Goal: Book appointment/travel/reservation

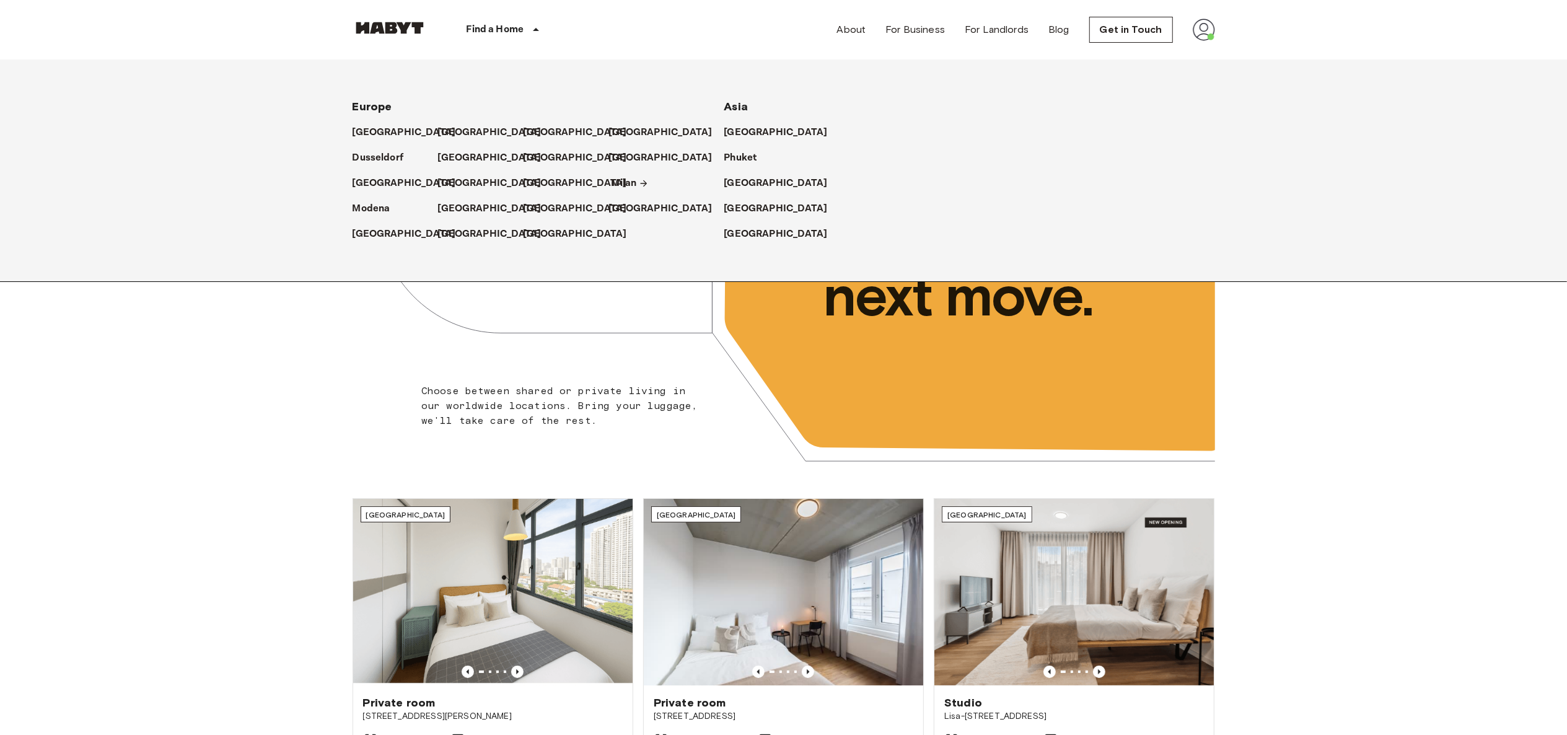
click at [621, 182] on p "Milan" at bounding box center [624, 183] width 25 height 15
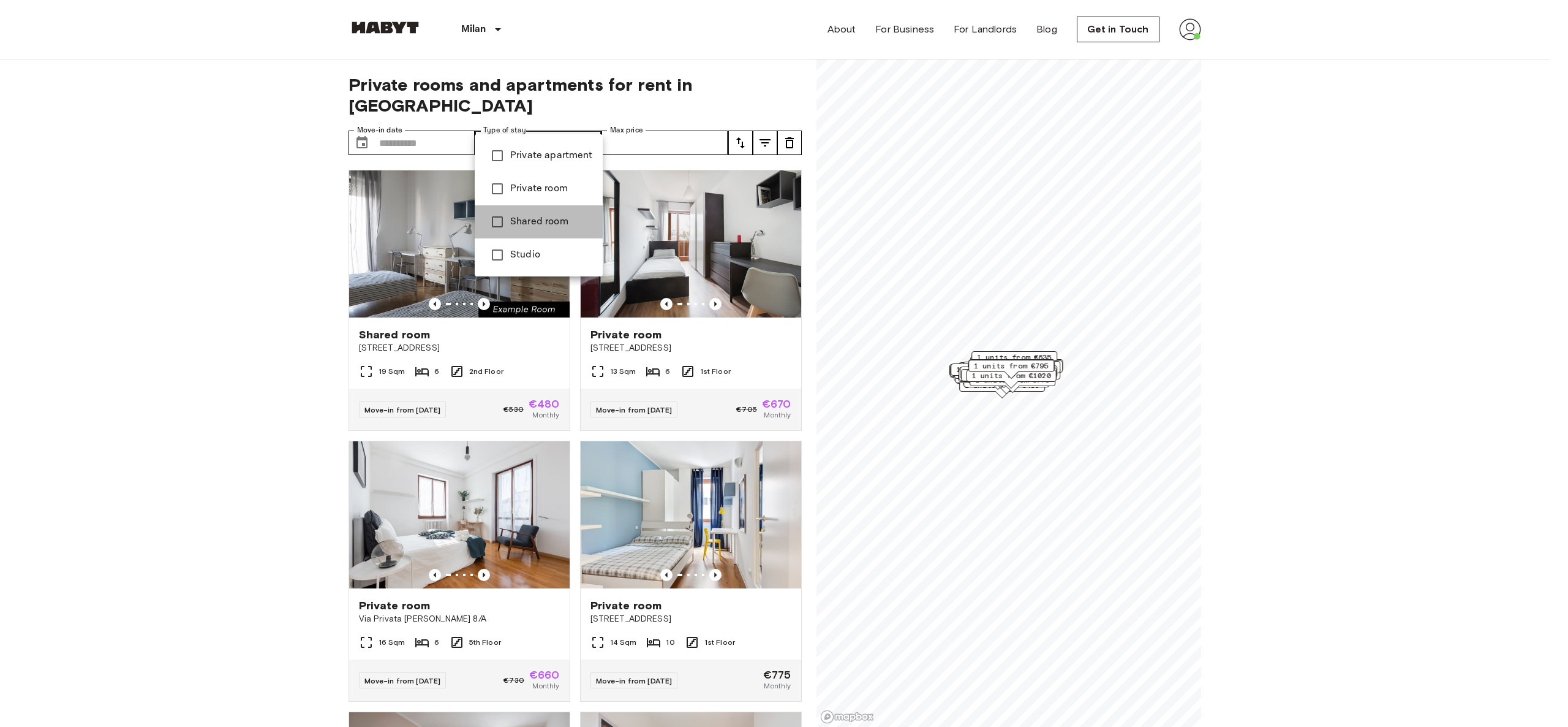
click at [546, 216] on span "Shared room" at bounding box center [552, 222] width 83 height 15
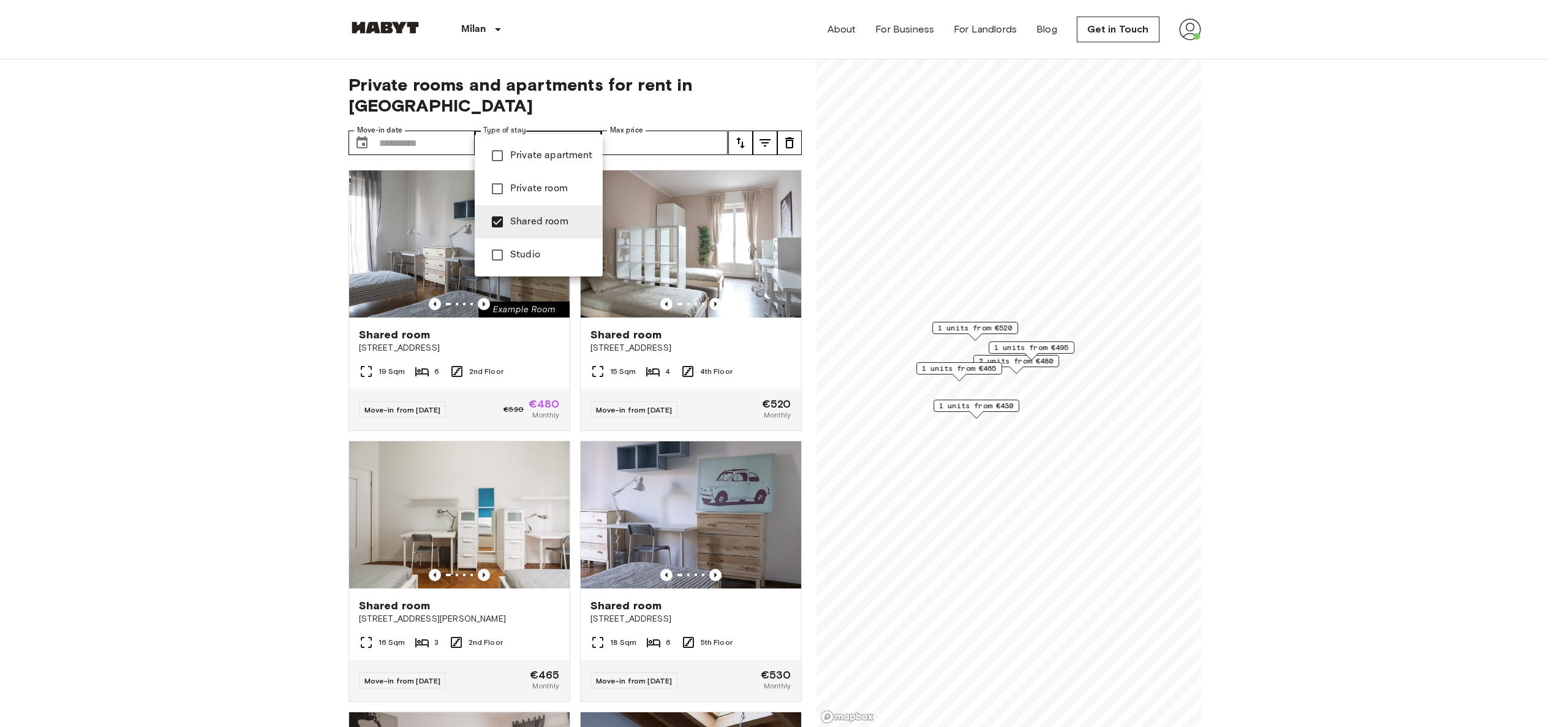
type input "**********"
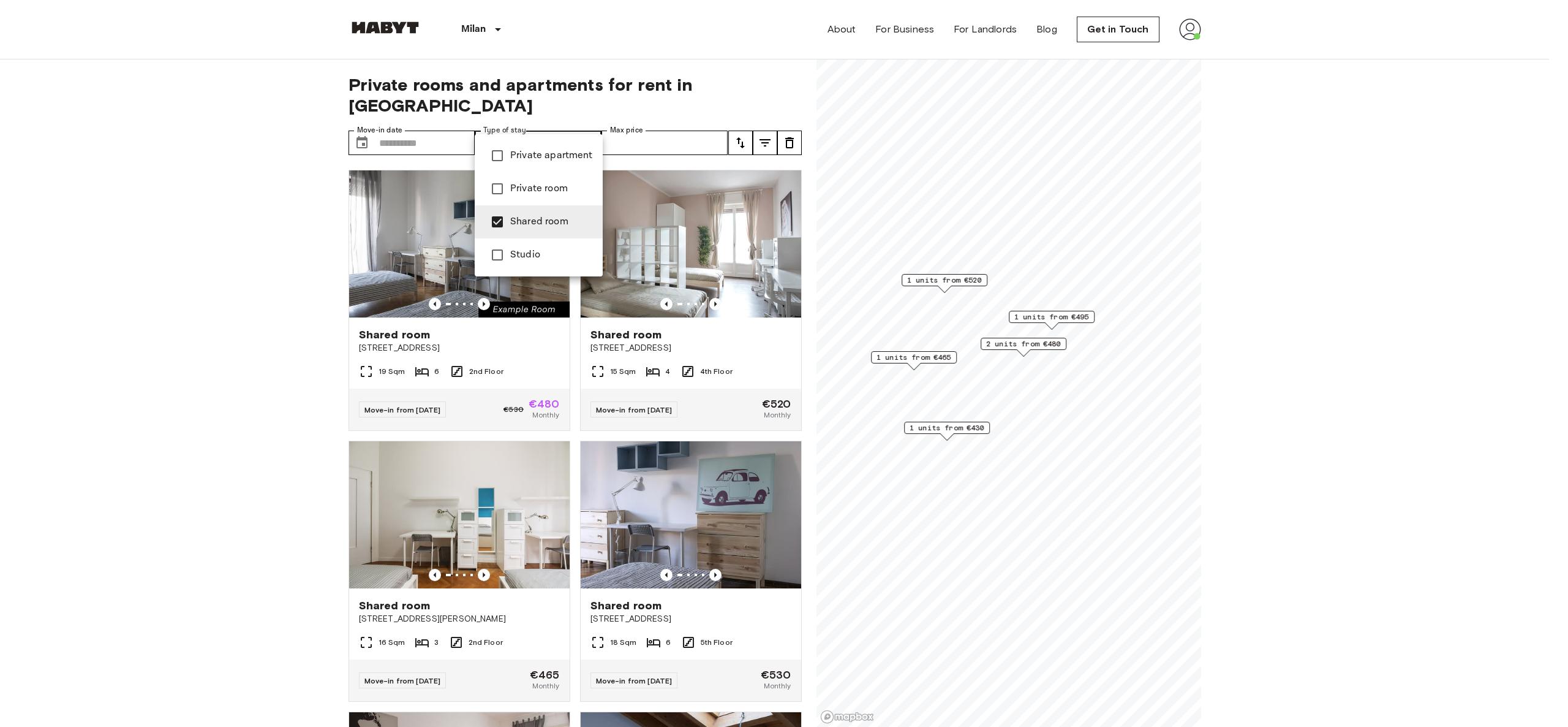
click at [150, 450] on div at bounding box center [784, 363] width 1568 height 727
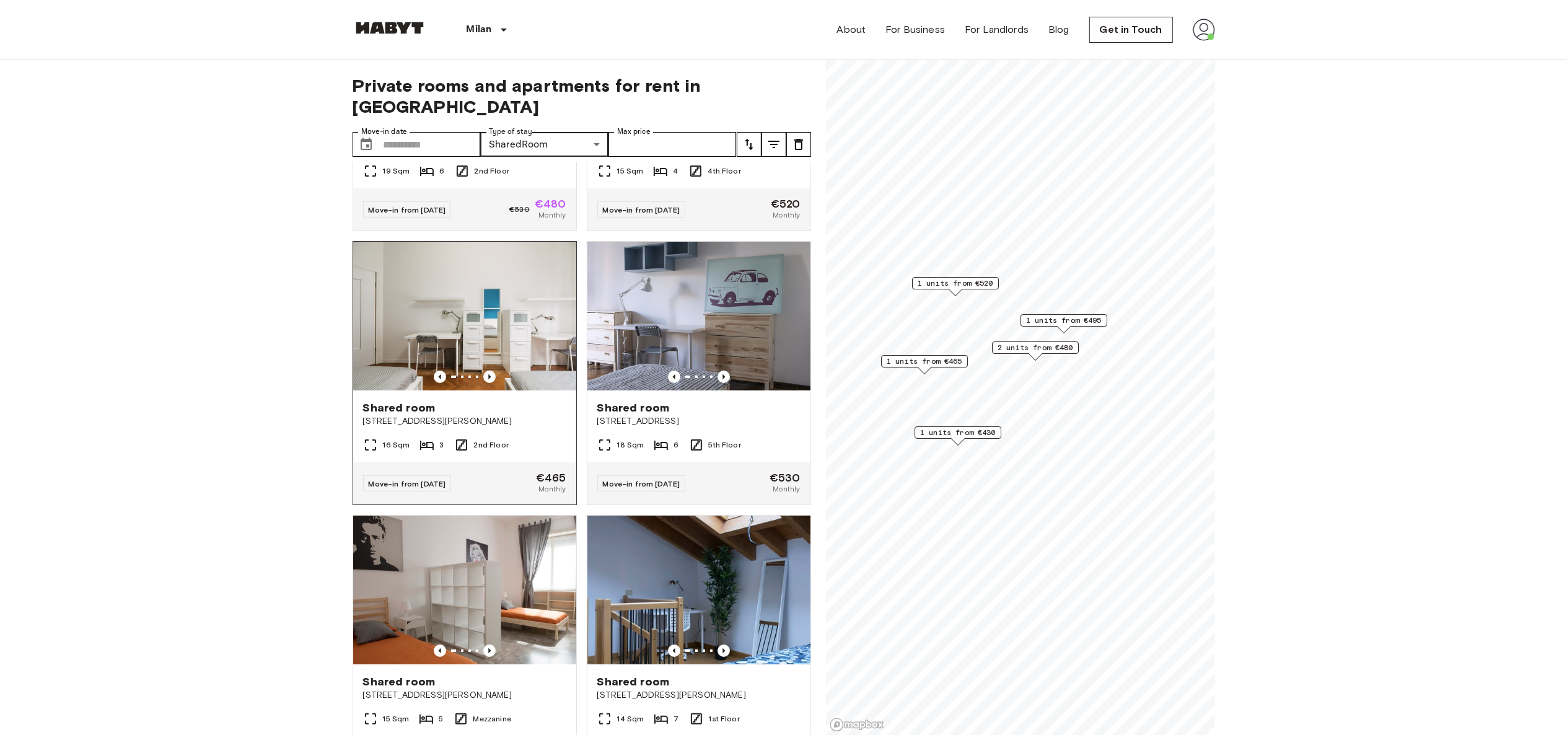
scroll to position [206, 0]
click at [1070, 319] on span "1 units from €495" at bounding box center [1064, 320] width 76 height 11
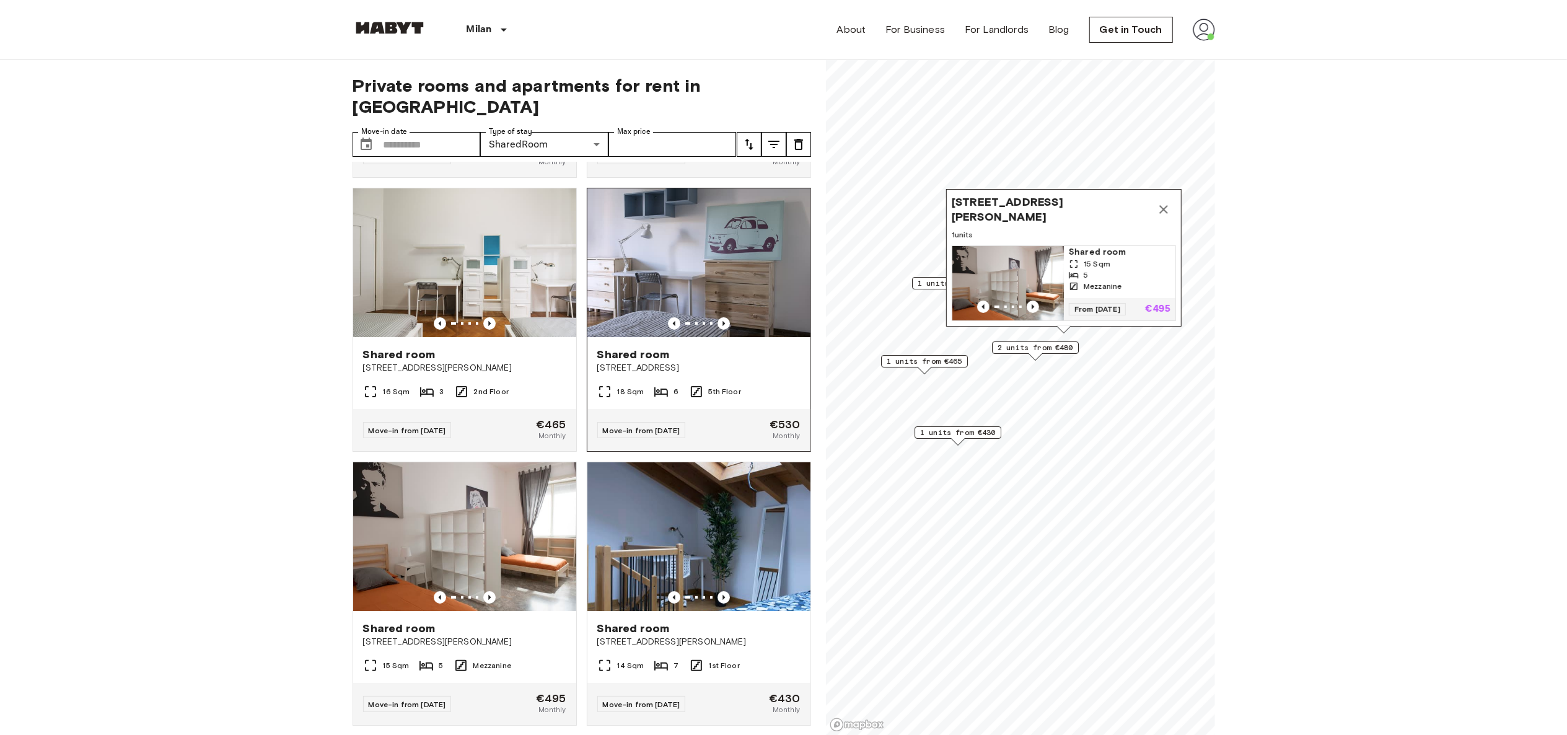
scroll to position [0, 0]
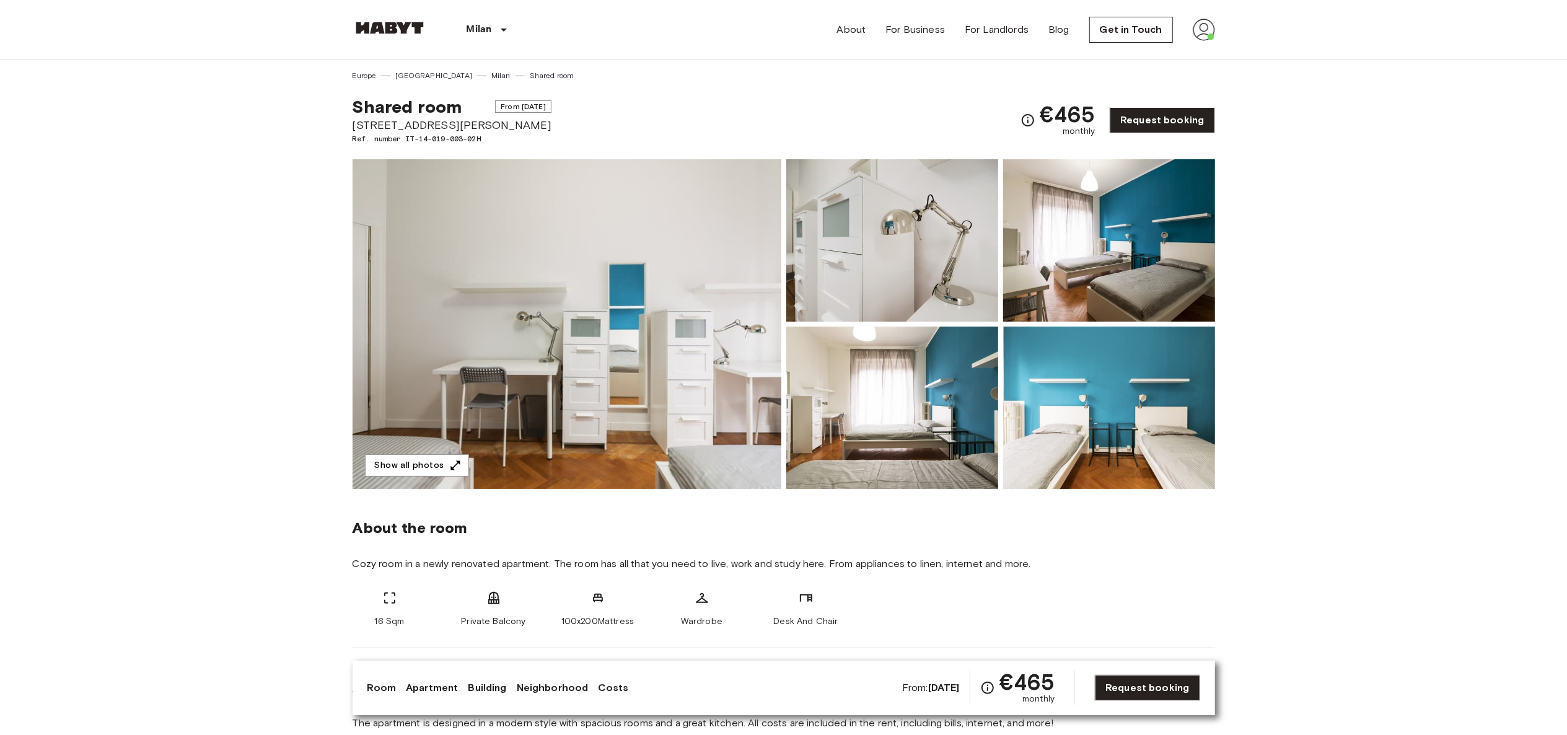
drag, startPoint x: 528, startPoint y: 123, endPoint x: 346, endPoint y: 126, distance: 182.2
copy span "[STREET_ADDRESS][PERSON_NAME]"
